Goal: Information Seeking & Learning: Compare options

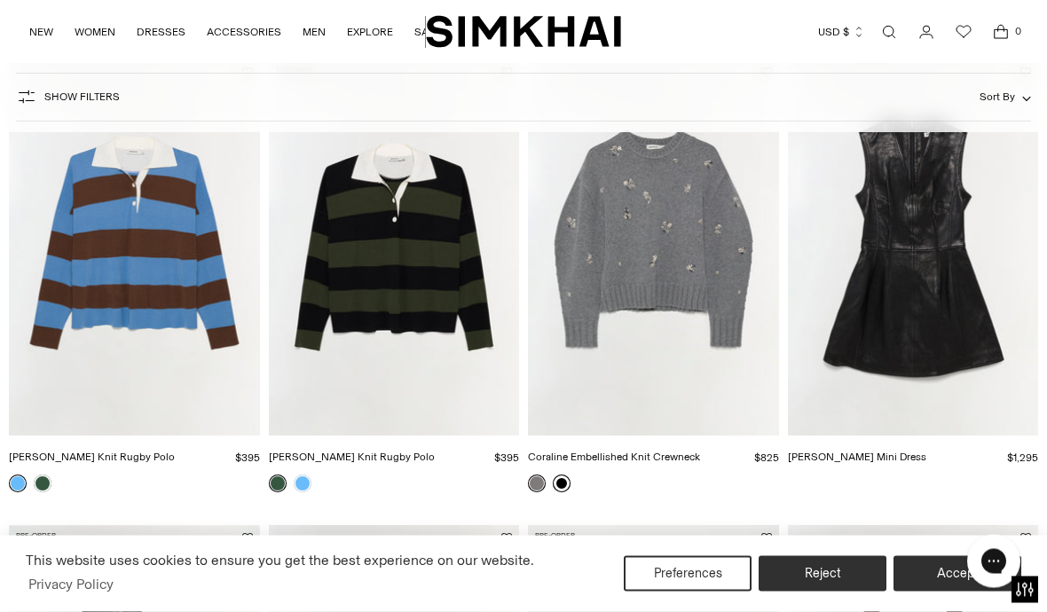
scroll to position [162, 0]
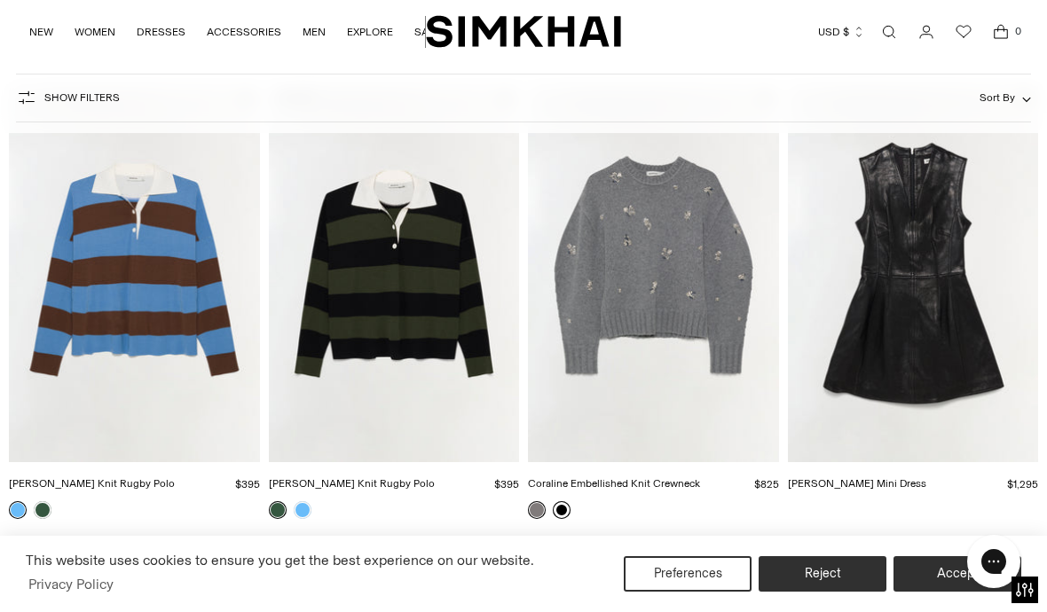
click at [563, 513] on link at bounding box center [562, 510] width 18 height 18
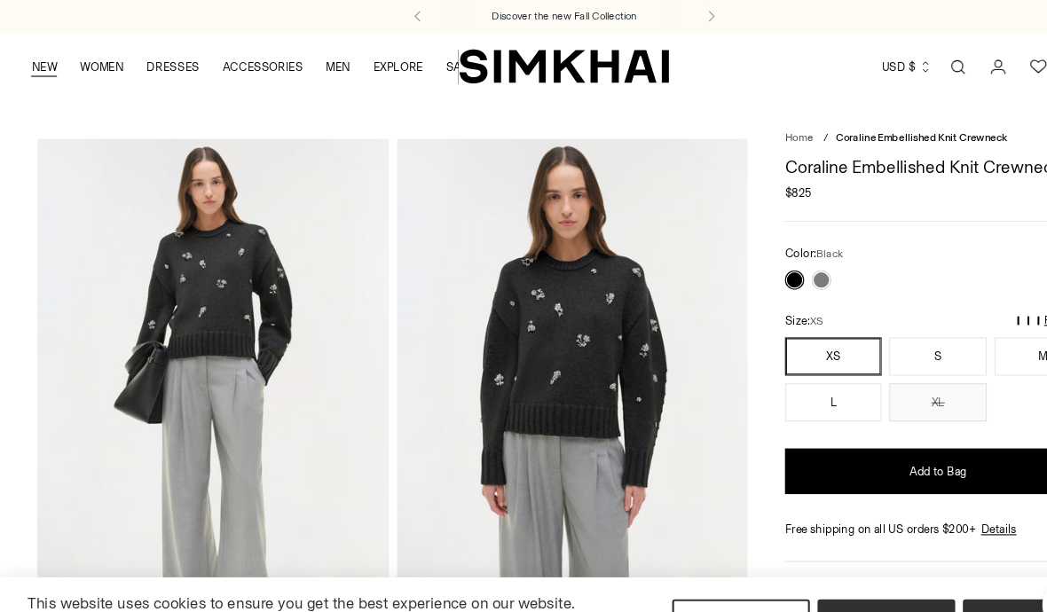
click at [39, 52] on link "NEW" at bounding box center [41, 62] width 24 height 39
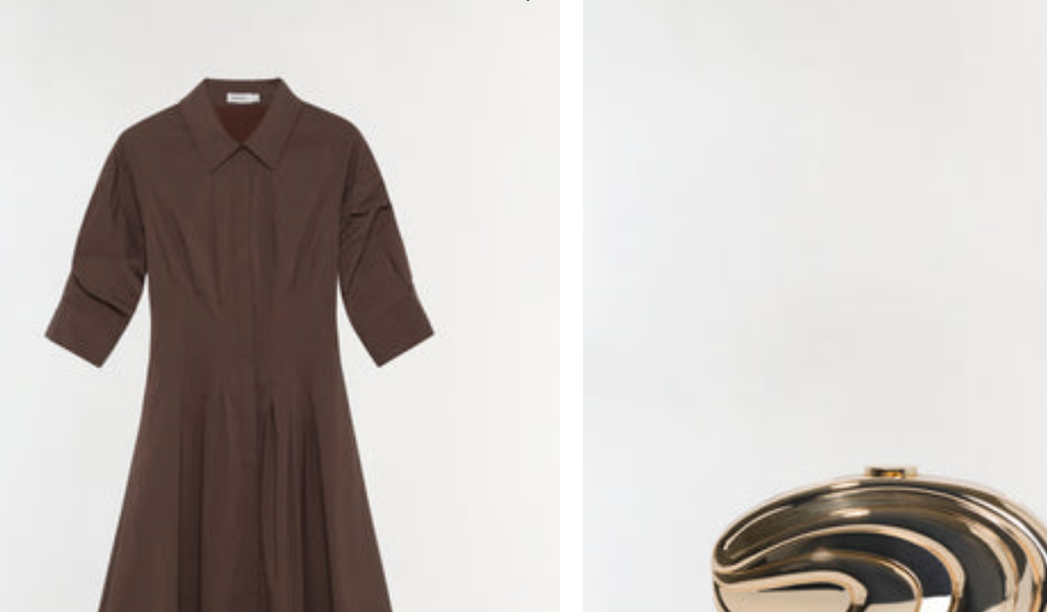
scroll to position [1638, 0]
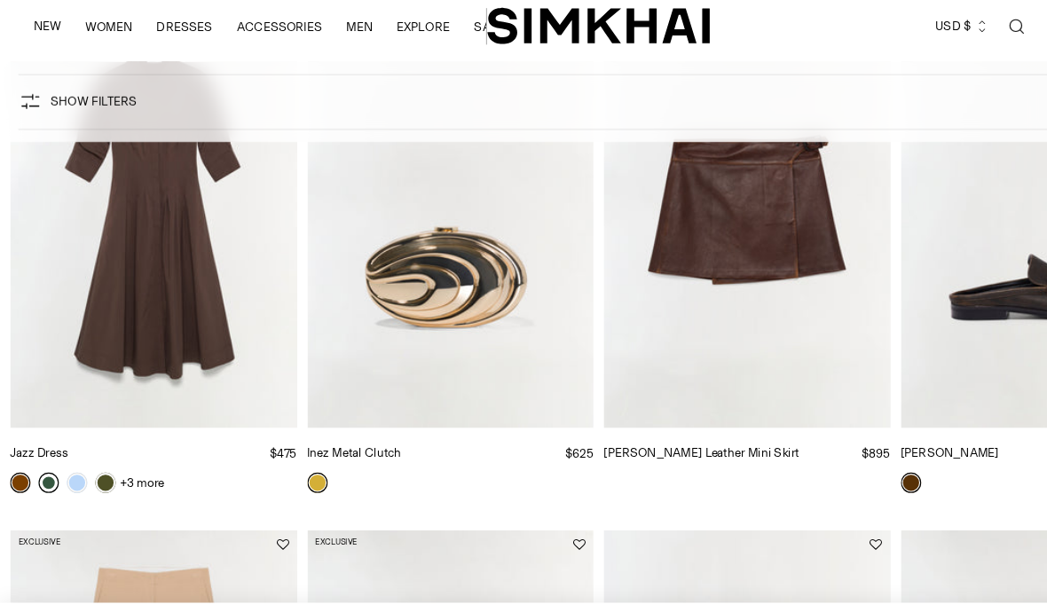
click at [37, 423] on link at bounding box center [43, 431] width 18 height 18
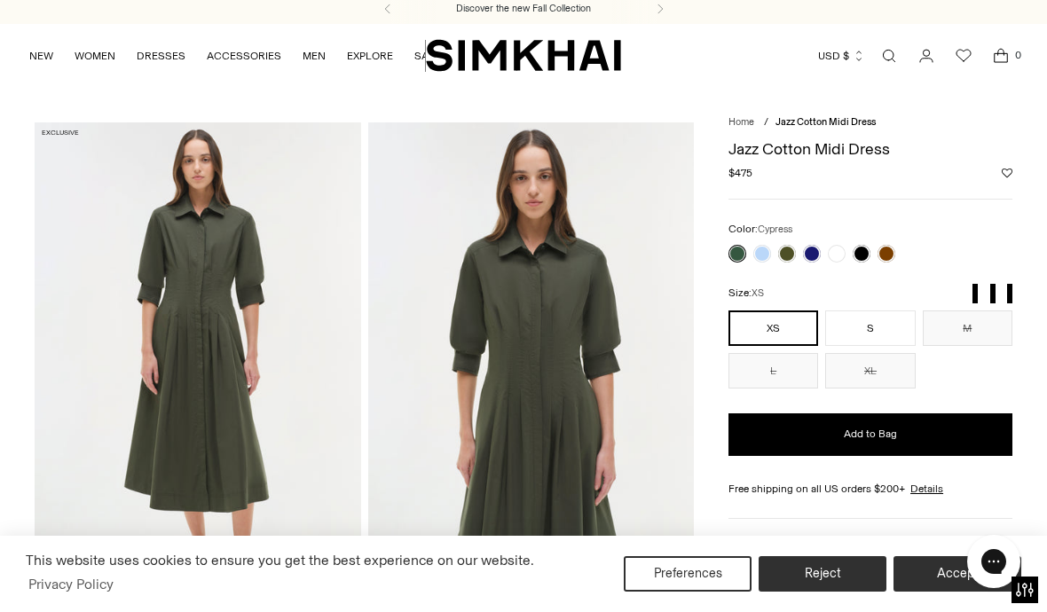
scroll to position [8, 0]
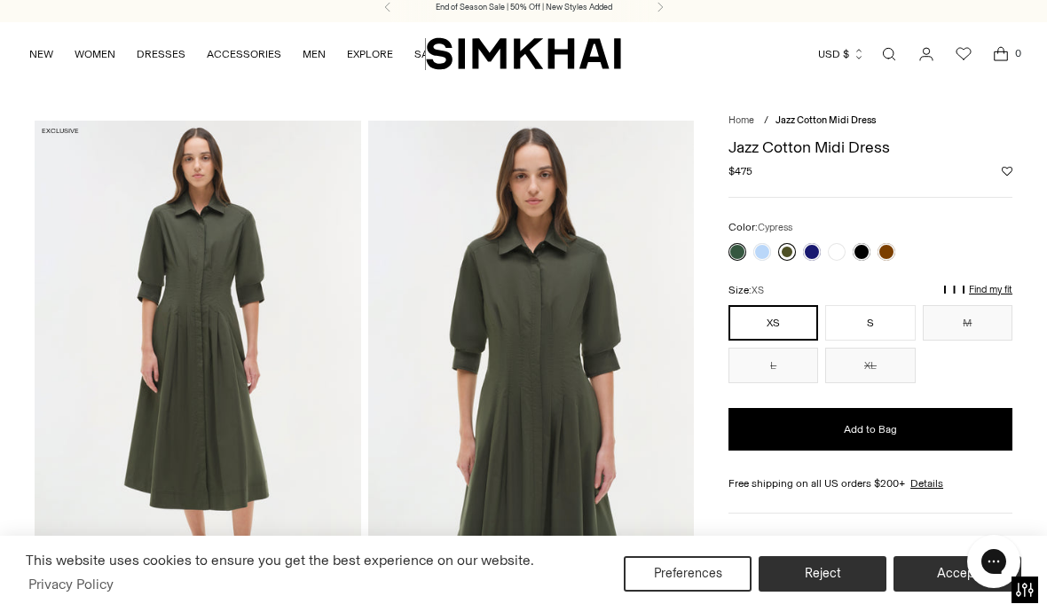
click at [786, 256] on link at bounding box center [787, 252] width 18 height 18
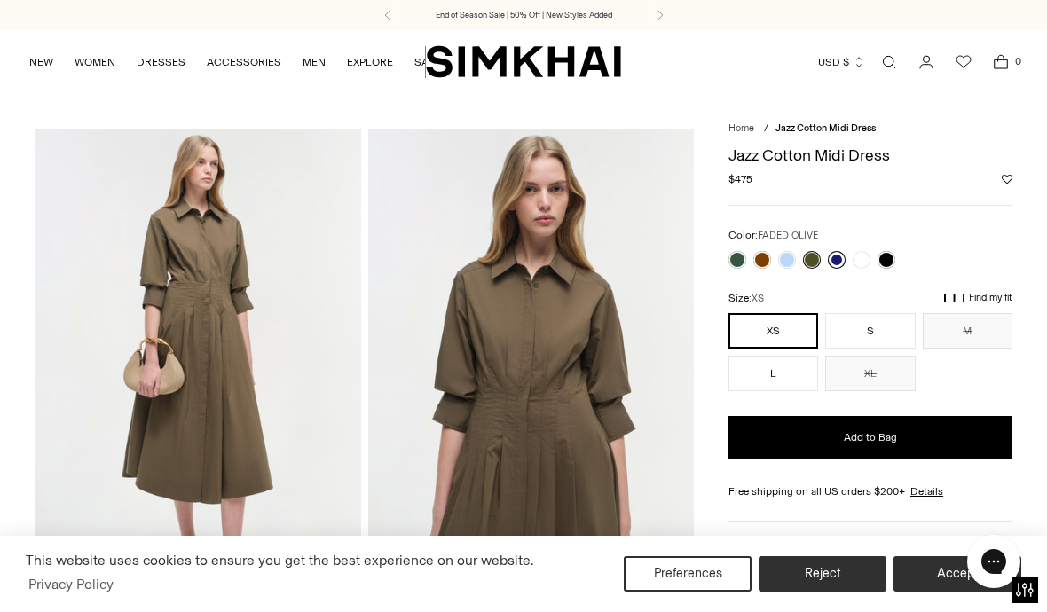
click at [845, 257] on link at bounding box center [837, 260] width 18 height 18
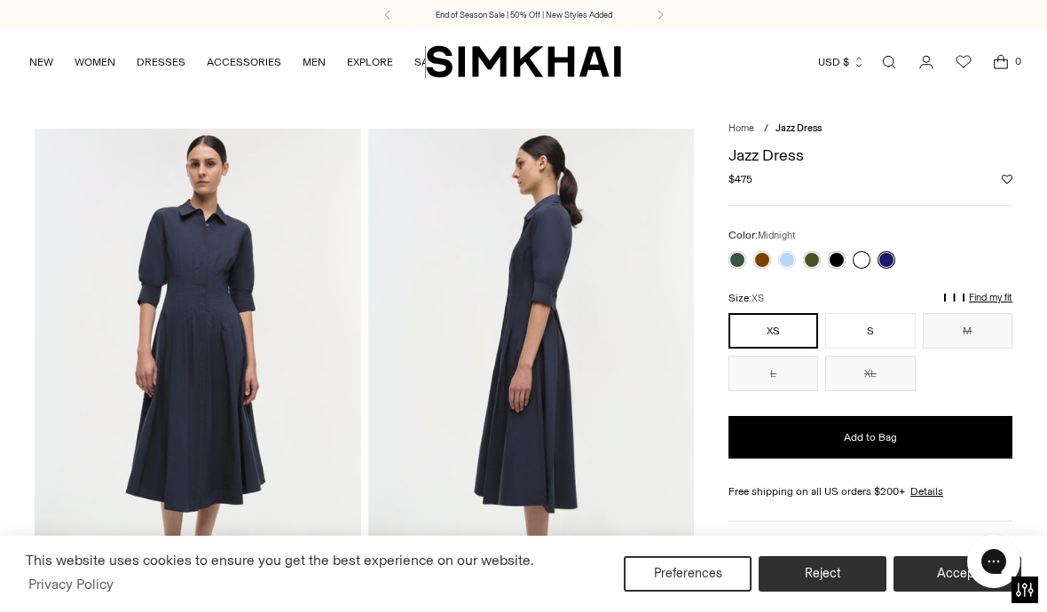
click at [857, 262] on link at bounding box center [862, 260] width 18 height 18
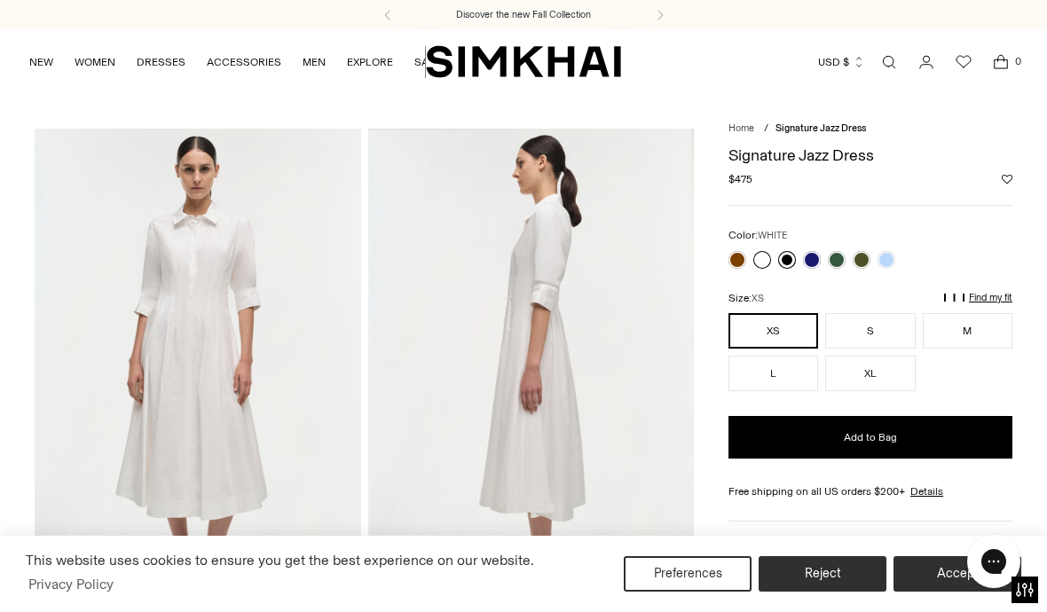
click at [786, 258] on link at bounding box center [787, 260] width 18 height 18
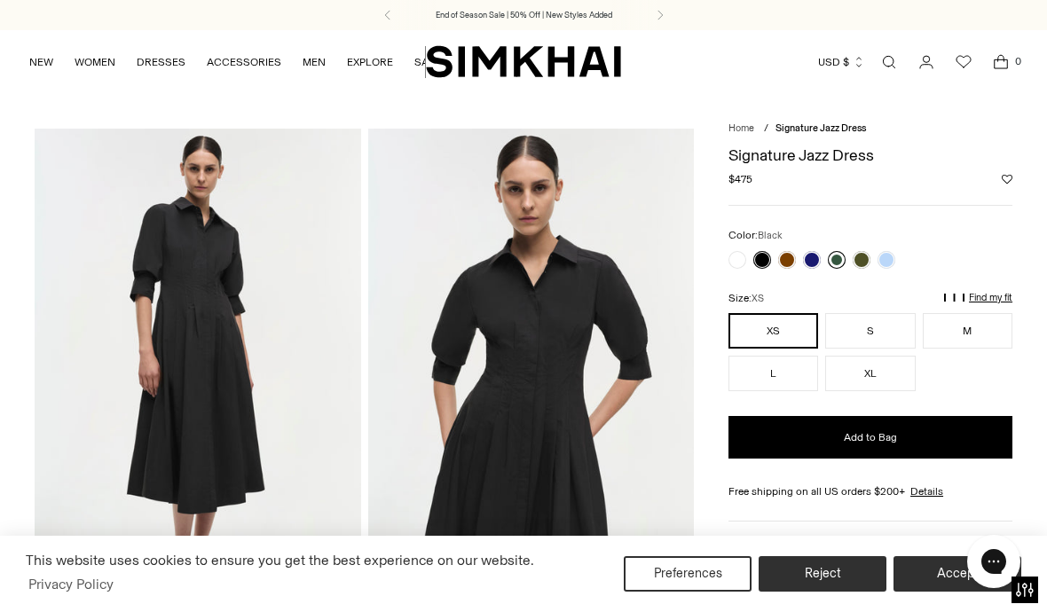
click at [840, 262] on link at bounding box center [837, 260] width 18 height 18
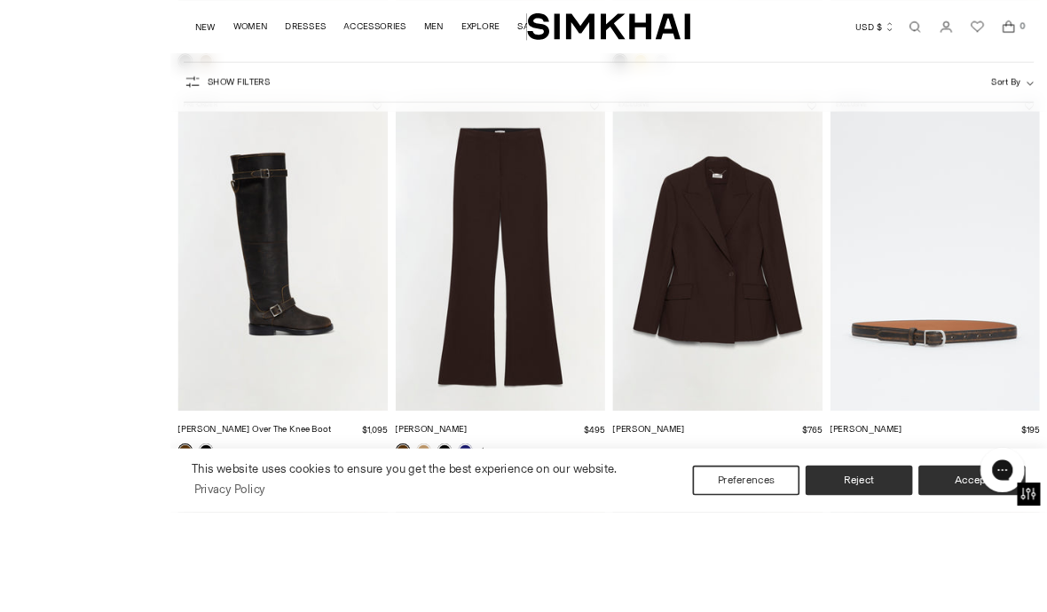
scroll to position [1102, 0]
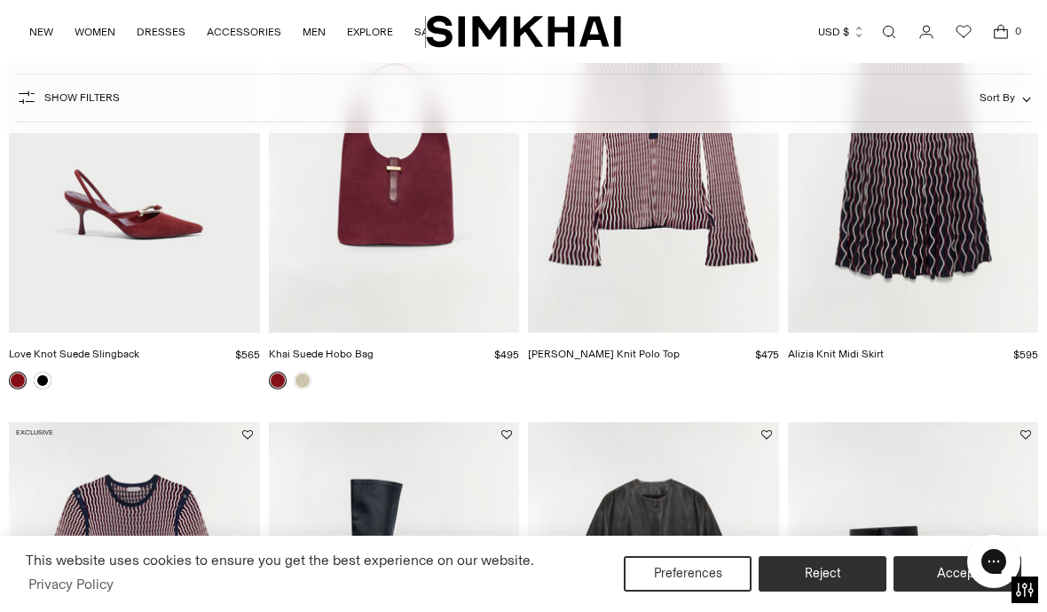
scroll to position [3554, 0]
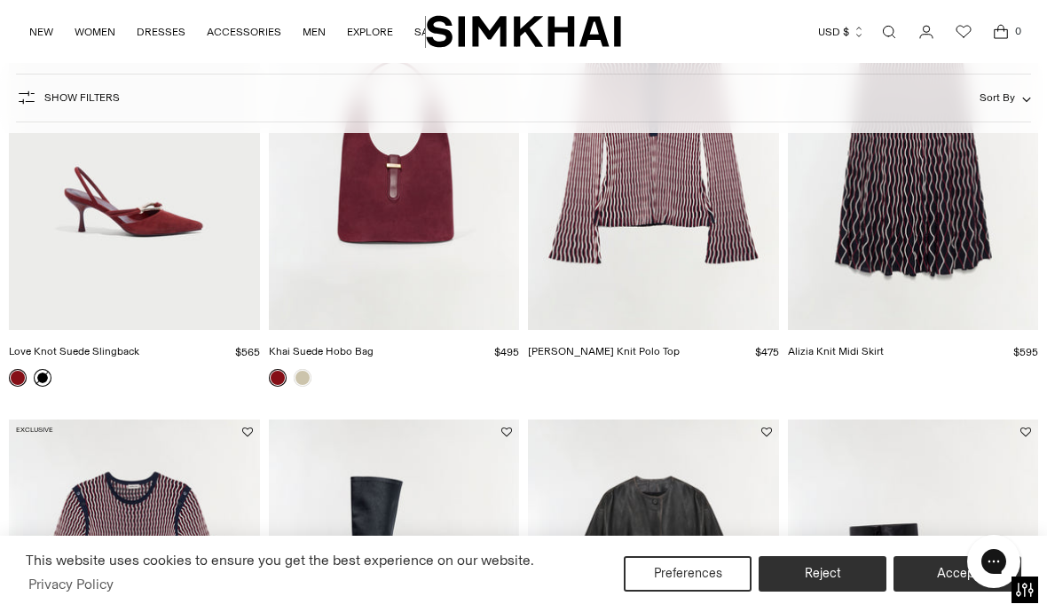
click at [50, 377] on link at bounding box center [43, 378] width 18 height 18
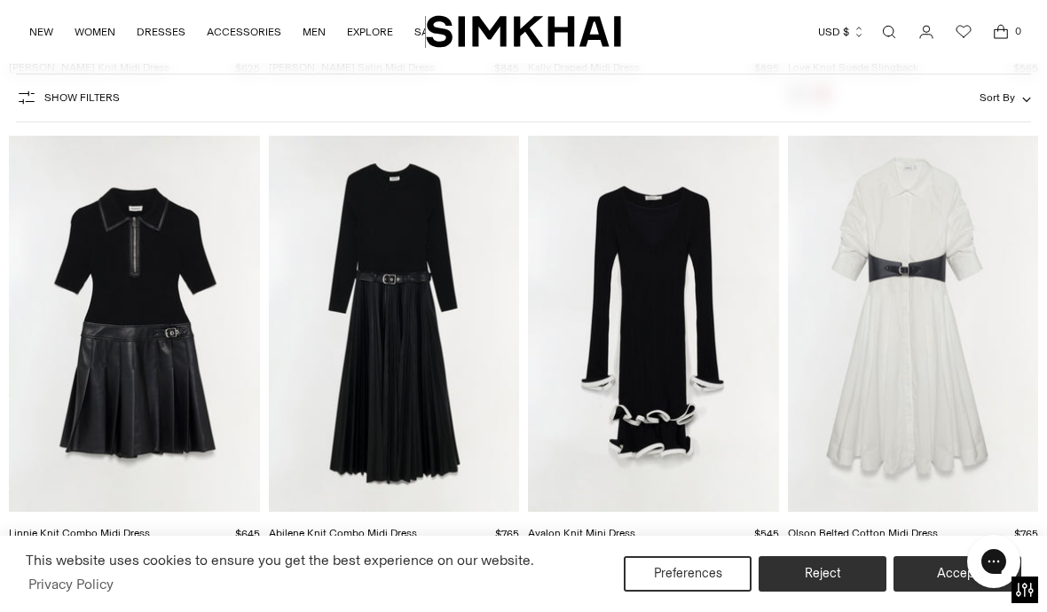
scroll to position [9435, 0]
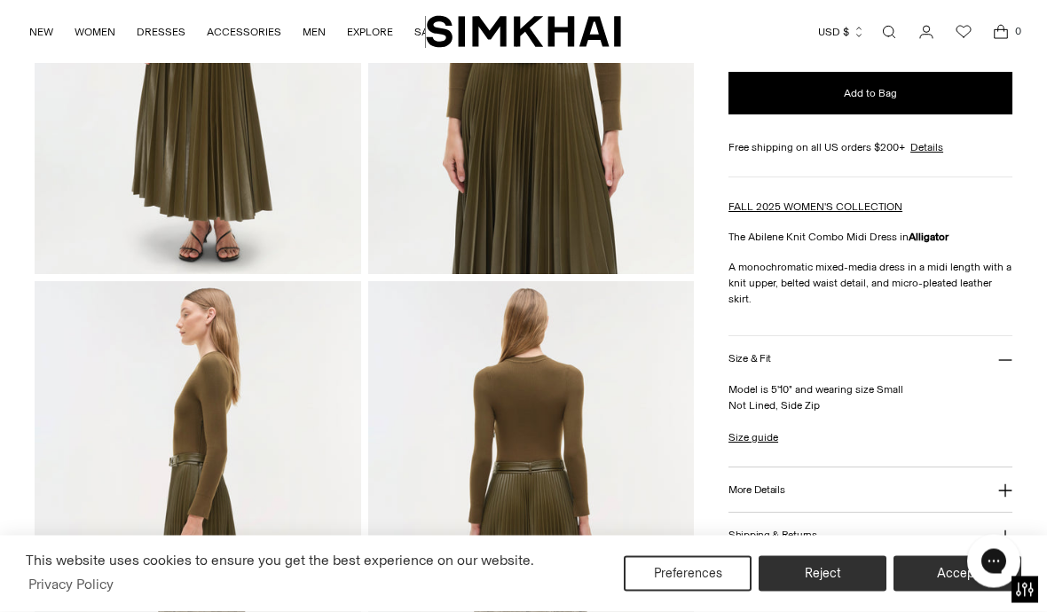
scroll to position [345, 0]
click at [991, 489] on button "More Details" at bounding box center [871, 489] width 284 height 45
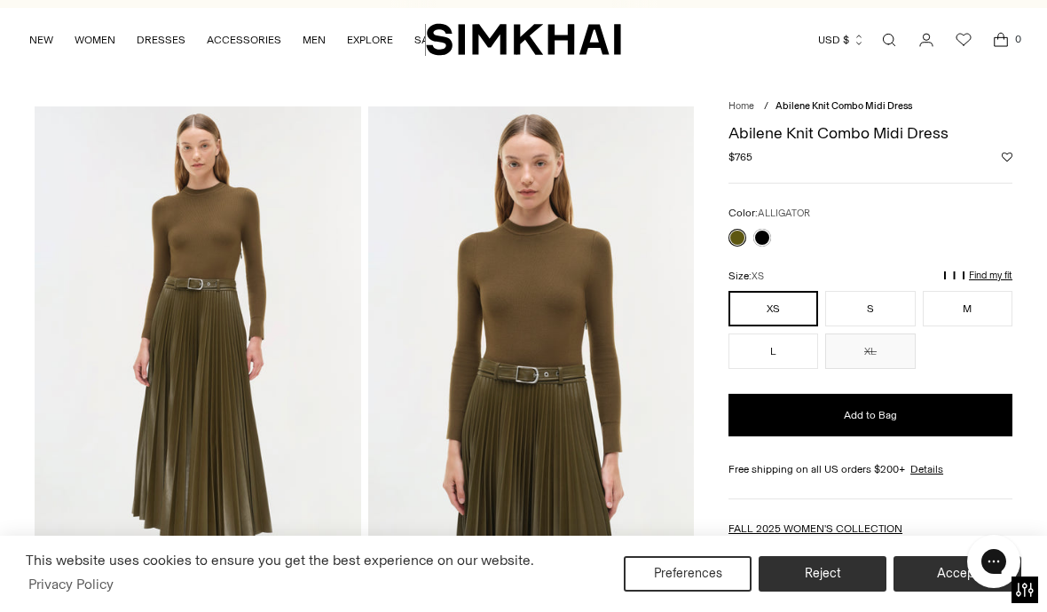
scroll to position [29, 0]
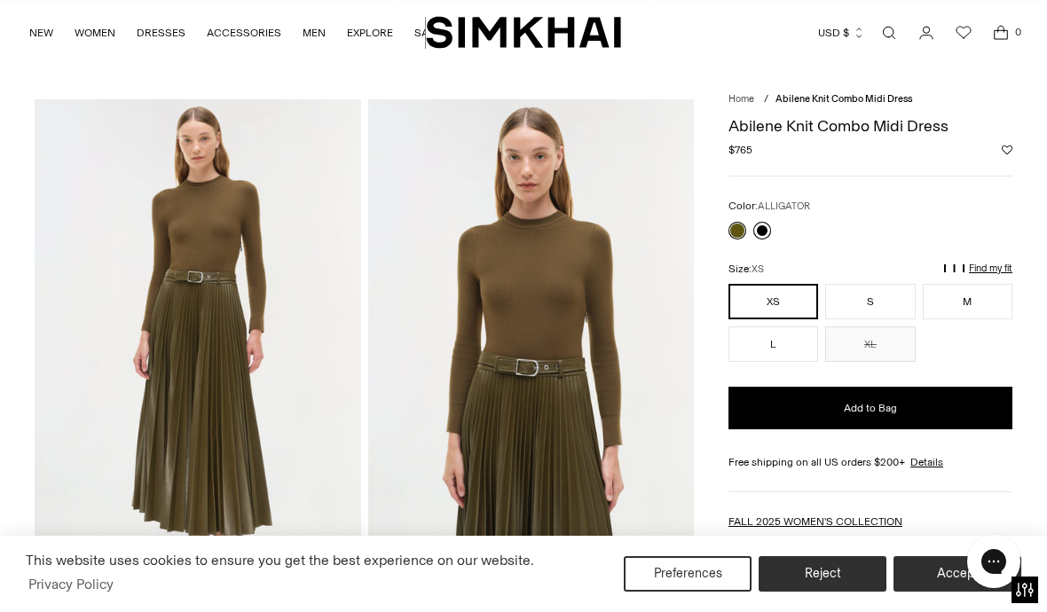
click at [760, 233] on link at bounding box center [763, 231] width 18 height 18
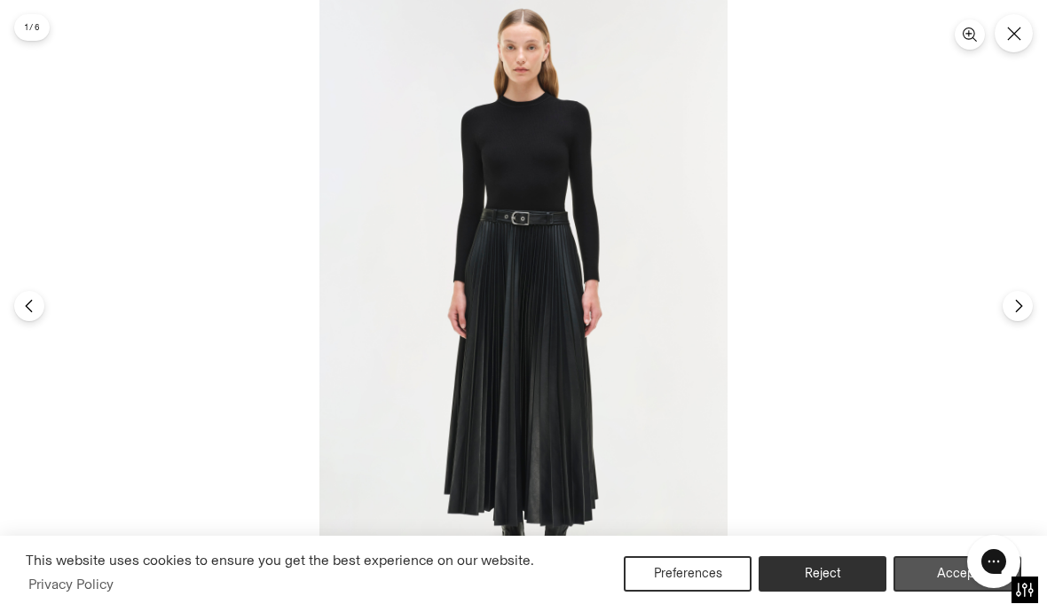
click at [932, 581] on button "Accept" at bounding box center [958, 575] width 128 height 36
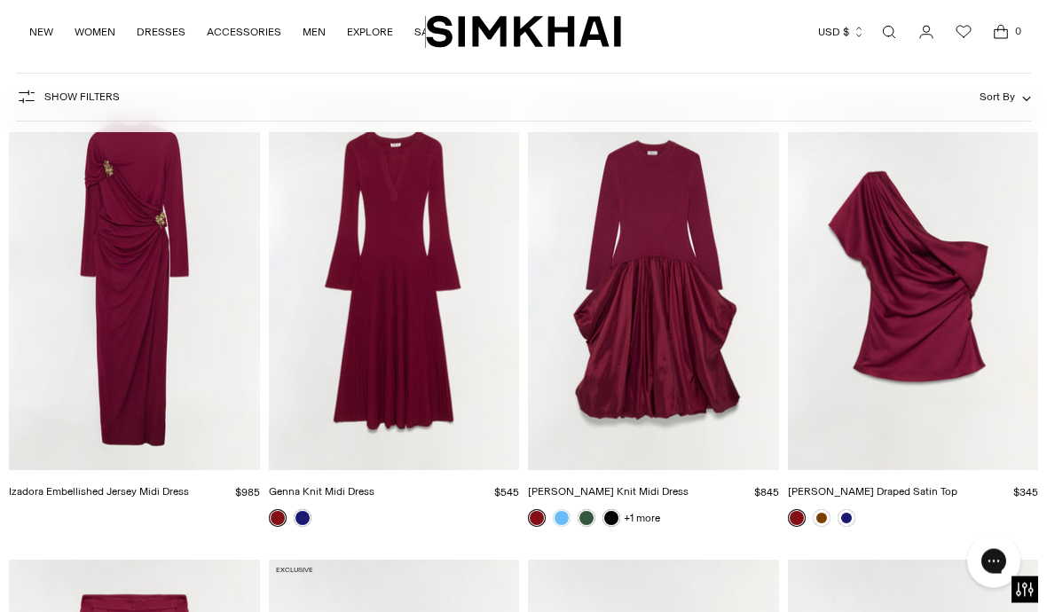
scroll to position [8055, 0]
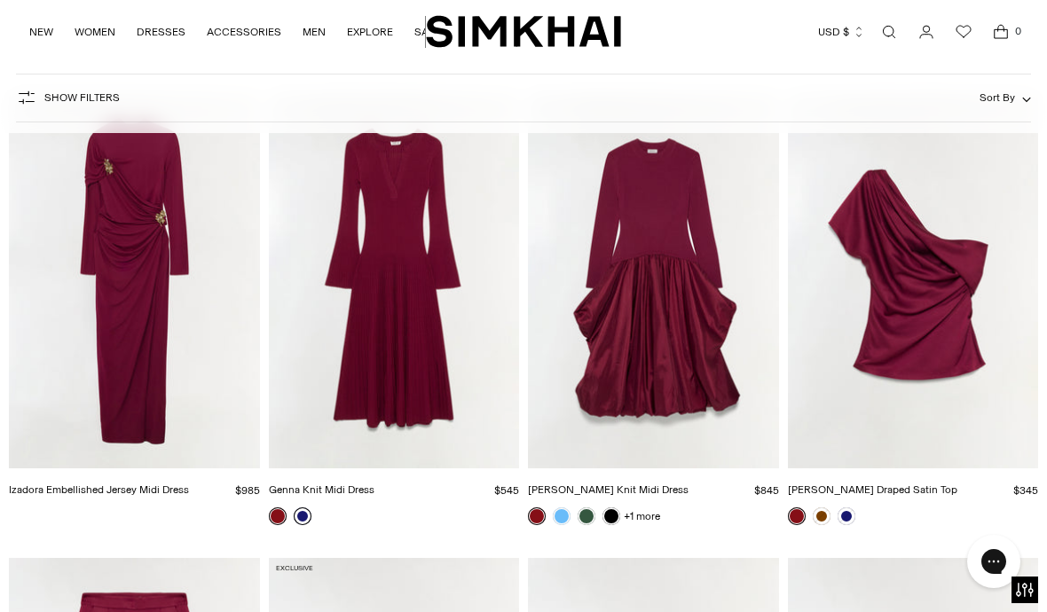
click at [303, 522] on link at bounding box center [303, 517] width 18 height 18
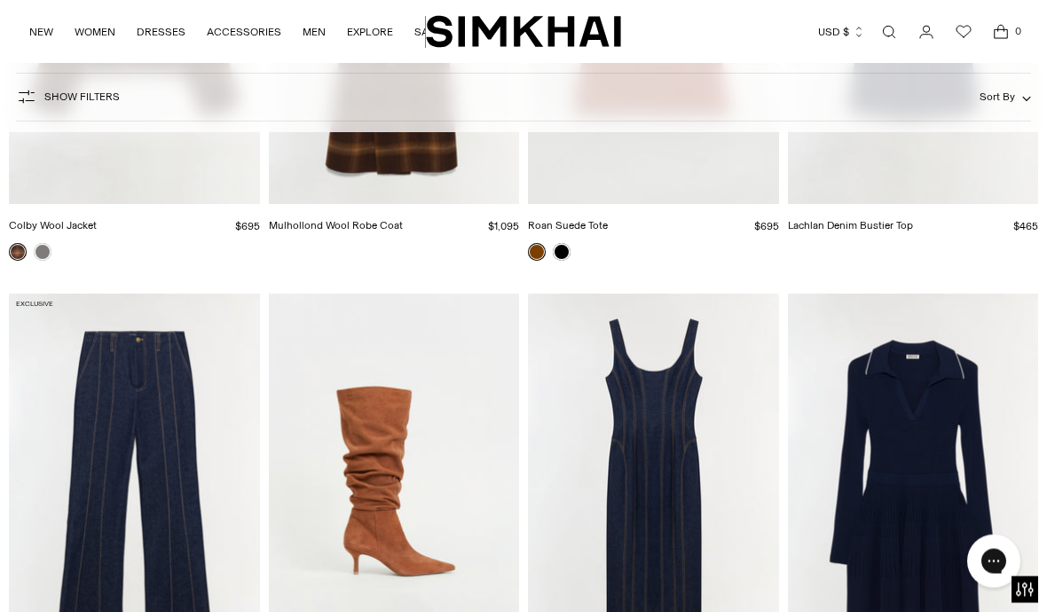
scroll to position [13626, 0]
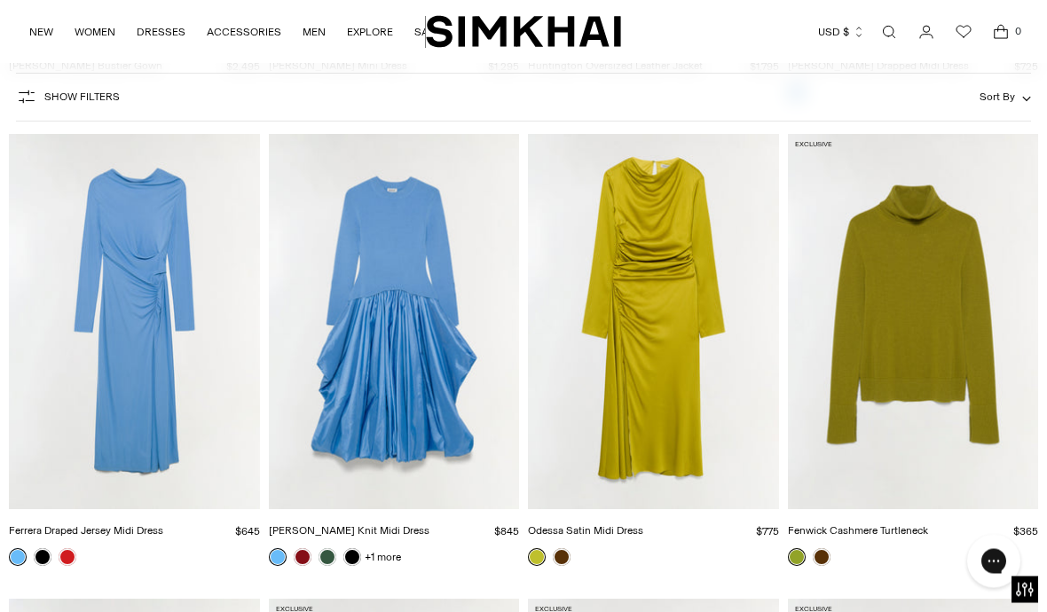
scroll to position [15466, 0]
click at [824, 560] on link at bounding box center [822, 558] width 18 height 18
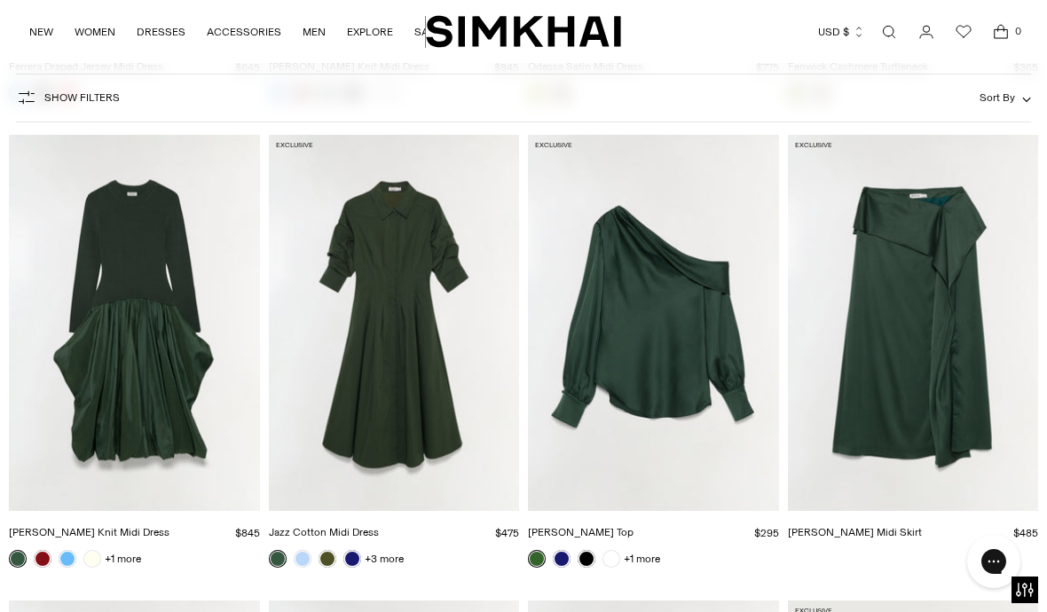
scroll to position [15928, 0]
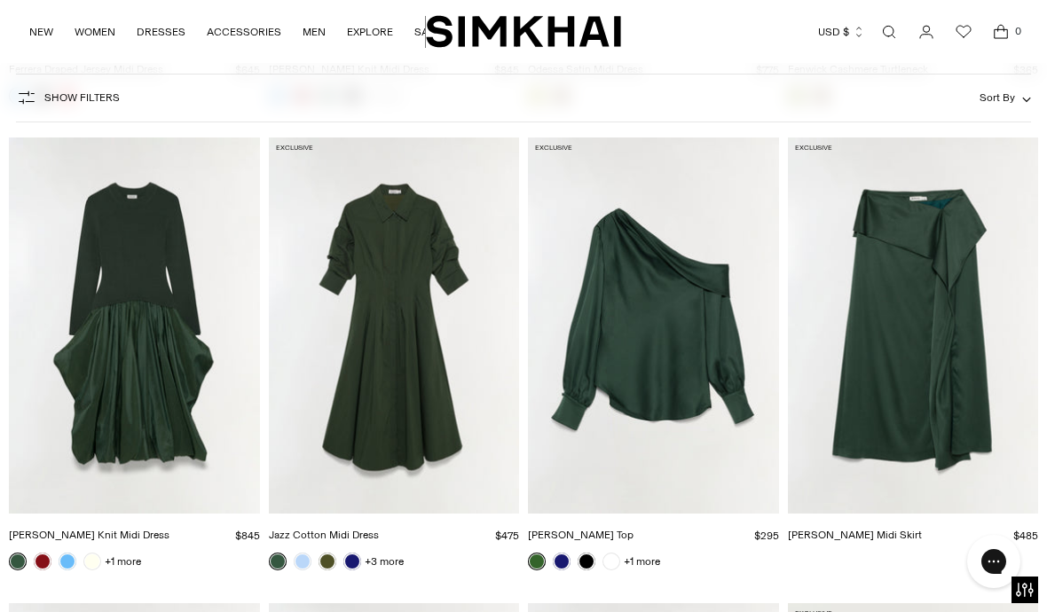
click at [278, 567] on link at bounding box center [278, 562] width 18 height 18
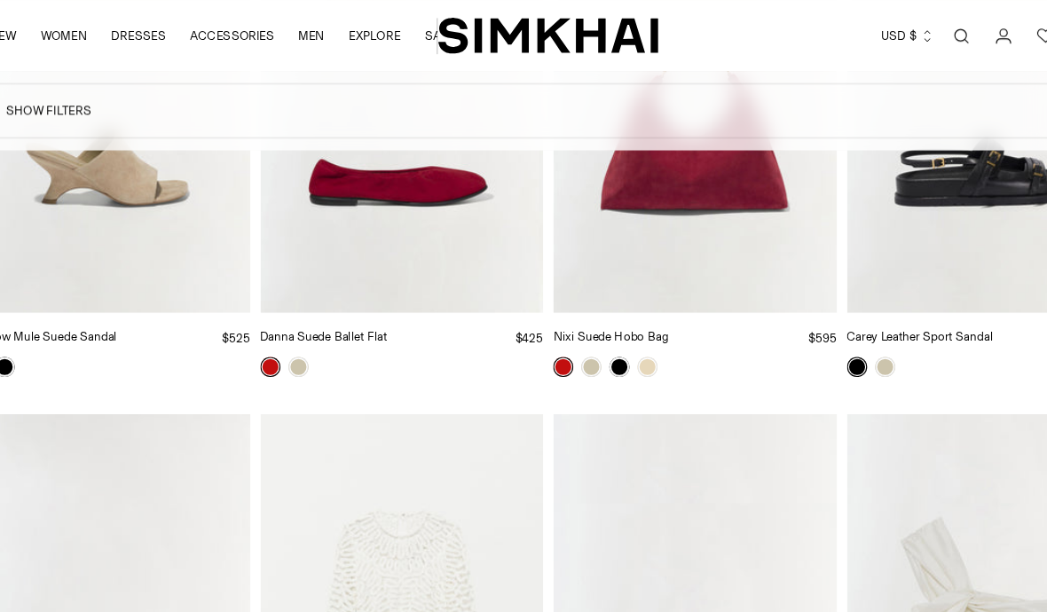
scroll to position [32445, 0]
